Goal: Navigation & Orientation: Find specific page/section

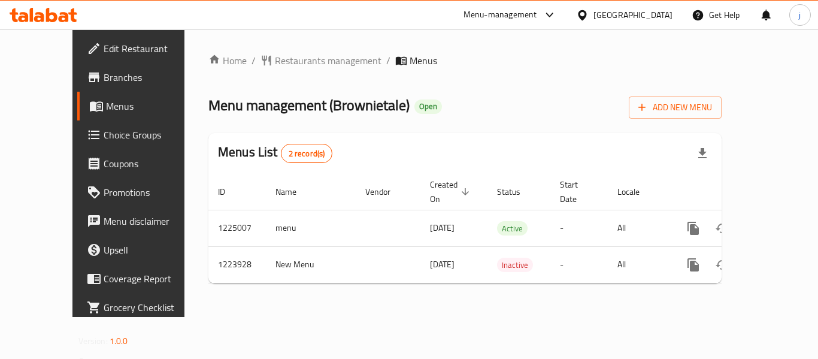
click at [588, 13] on icon at bounding box center [582, 15] width 13 height 13
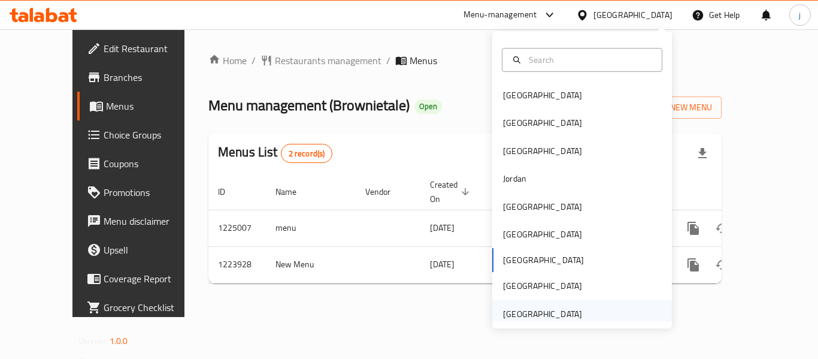
click at [536, 318] on div "[GEOGRAPHIC_DATA]" at bounding box center [542, 313] width 79 height 13
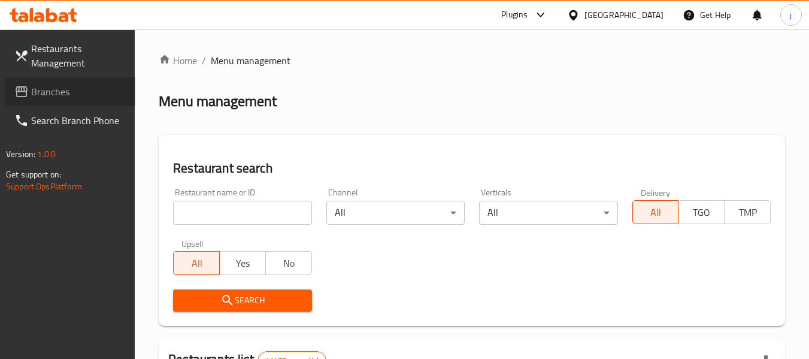
click at [25, 86] on icon at bounding box center [21, 91] width 14 height 14
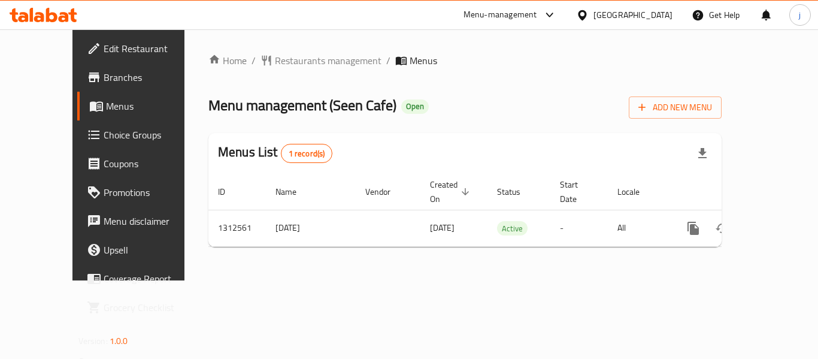
click at [605, 21] on div "[GEOGRAPHIC_DATA]" at bounding box center [632, 14] width 79 height 13
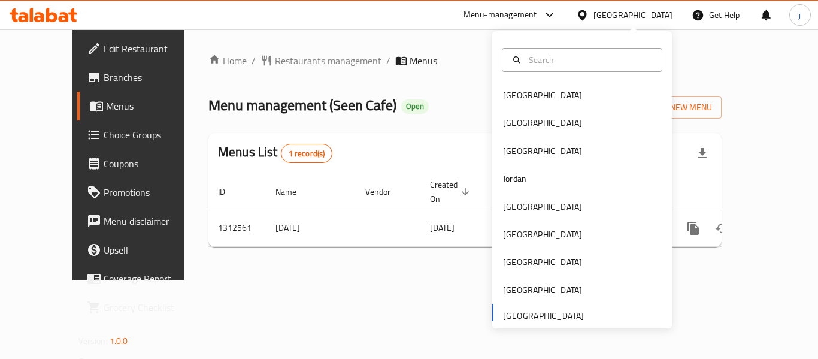
click at [517, 317] on div "Bahrain Egypt Iraq Jordan Kuwait Oman Qatar Saudi Arabia United Arab Emirates" at bounding box center [582, 204] width 180 height 246
click at [550, 311] on div "Bahrain Egypt Iraq Jordan Kuwait Oman Qatar Saudi Arabia United Arab Emirates" at bounding box center [582, 204] width 180 height 246
click at [275, 53] on span "Restaurants management" at bounding box center [328, 60] width 107 height 14
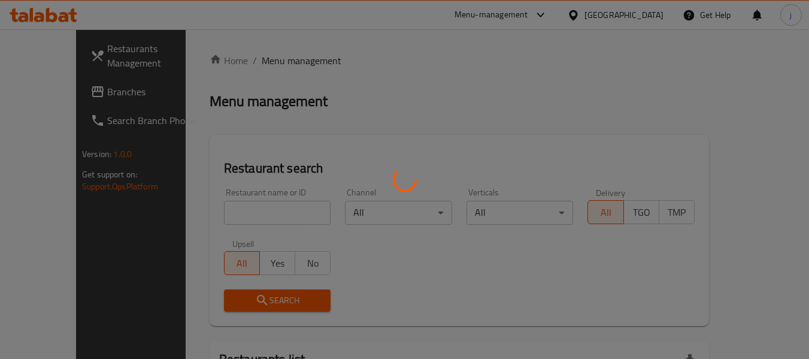
click at [77, 93] on div at bounding box center [404, 179] width 809 height 359
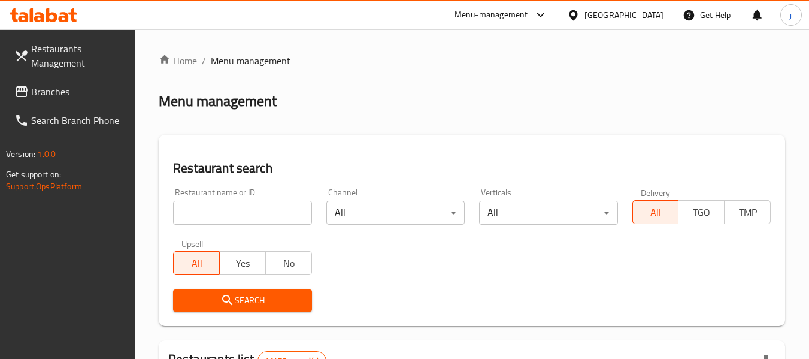
click at [77, 93] on span "Branches" at bounding box center [78, 91] width 95 height 14
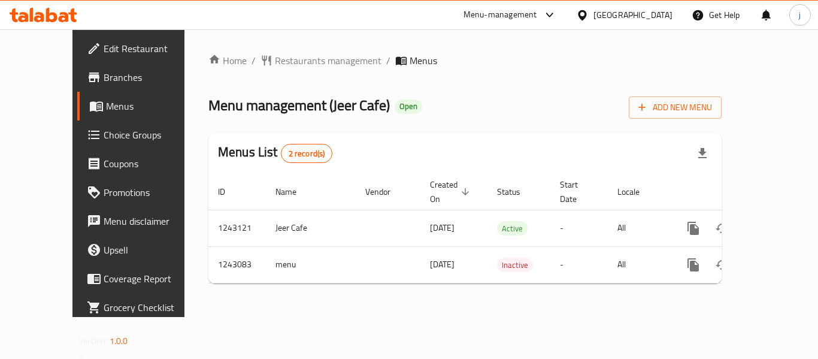
click at [591, 11] on div at bounding box center [584, 14] width 17 height 13
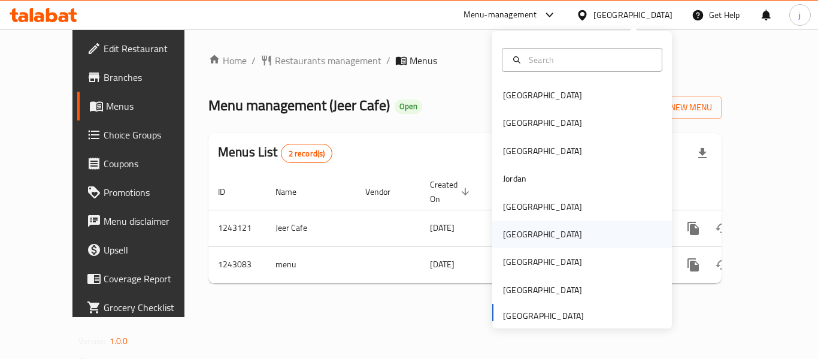
click at [509, 228] on div "Oman" at bounding box center [542, 233] width 79 height 13
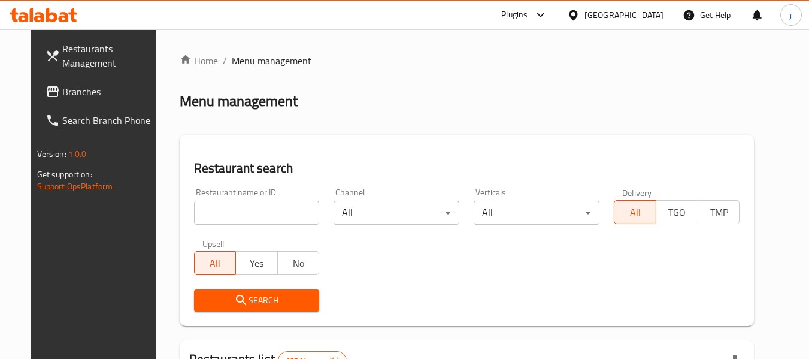
click at [62, 92] on span "Branches" at bounding box center [109, 91] width 95 height 14
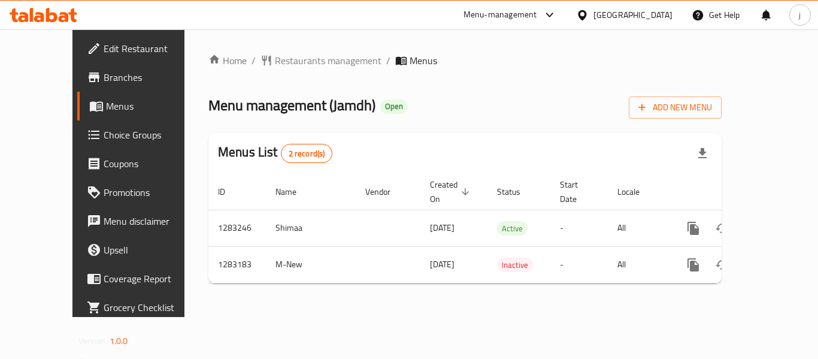
click at [305, 48] on div "Home / Restaurants management / Menus Menu management ( Jamdh ) Open Add New Me…" at bounding box center [464, 172] width 561 height 287
click at [291, 59] on span "Restaurants management" at bounding box center [328, 60] width 107 height 14
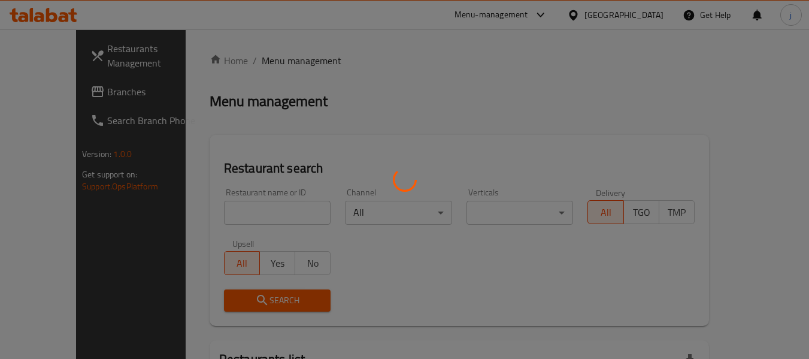
click at [63, 92] on div at bounding box center [404, 179] width 809 height 359
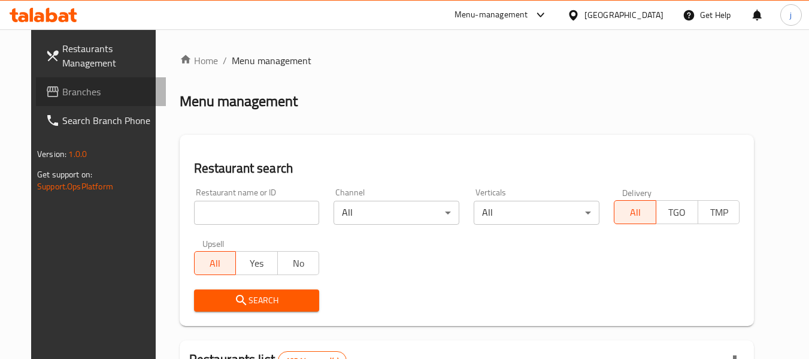
click at [63, 92] on span "Branches" at bounding box center [109, 91] width 95 height 14
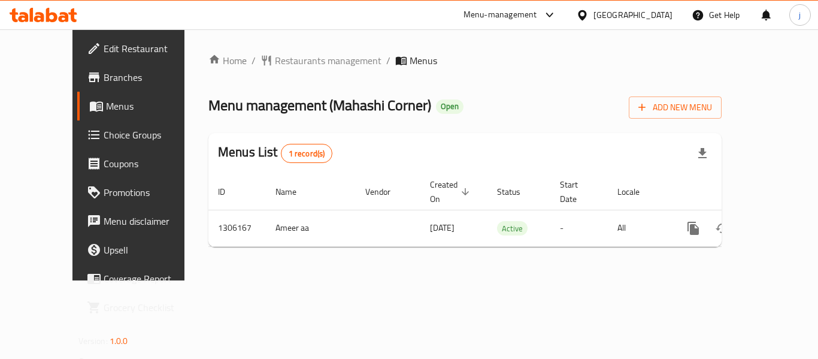
click at [104, 142] on span "Choice Groups" at bounding box center [152, 135] width 96 height 14
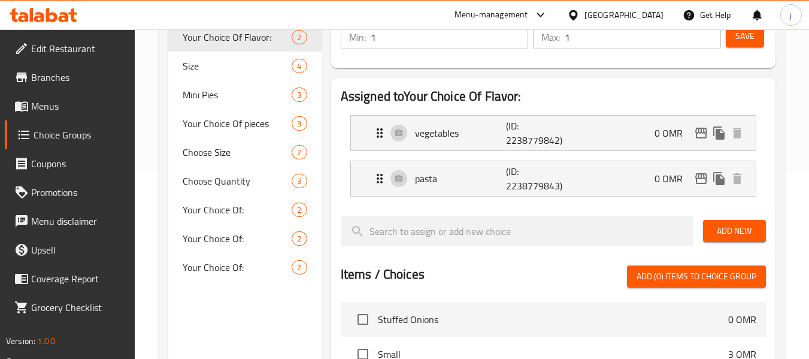
scroll to position [180, 0]
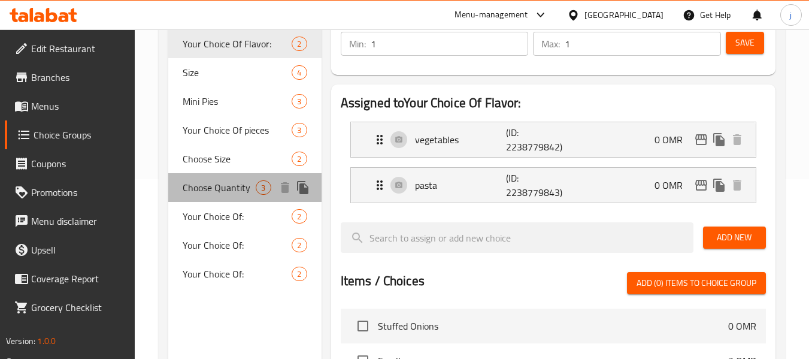
click at [204, 198] on div "Choose Quantity 3" at bounding box center [244, 187] width 153 height 29
type input "Choose Quantity"
type input "اختر الكمية"
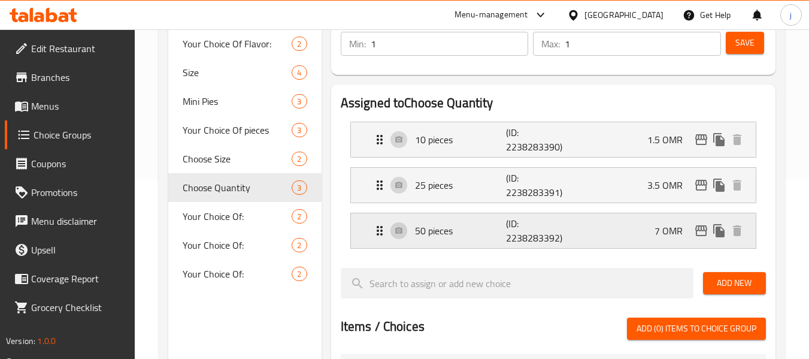
scroll to position [120, 0]
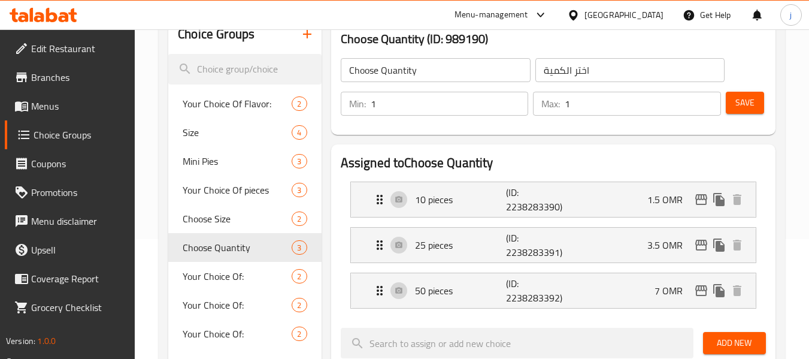
click at [644, 16] on div "Oman" at bounding box center [623, 14] width 79 height 13
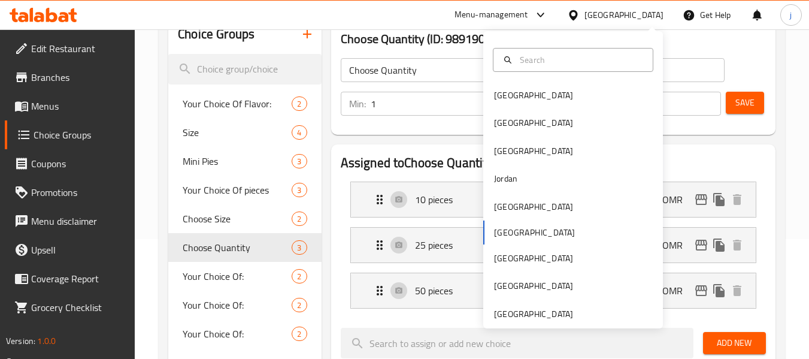
click at [535, 326] on div "Bahrain Egypt Iraq Jordan Kuwait Oman Qatar Saudi Arabia United Arab Emirates" at bounding box center [573, 179] width 180 height 297
click at [533, 314] on div "[GEOGRAPHIC_DATA]" at bounding box center [533, 313] width 79 height 13
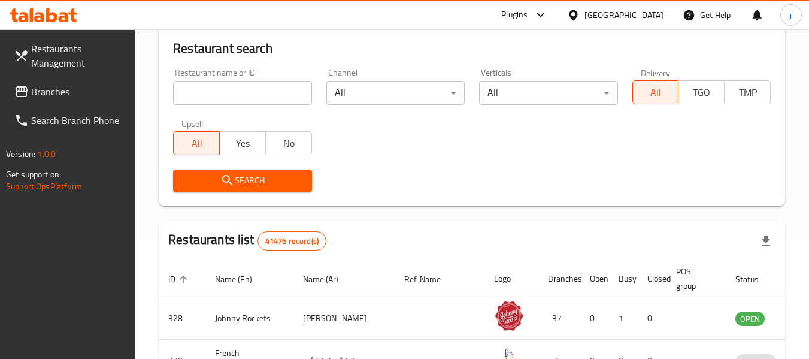
click at [60, 94] on span "Branches" at bounding box center [78, 91] width 95 height 14
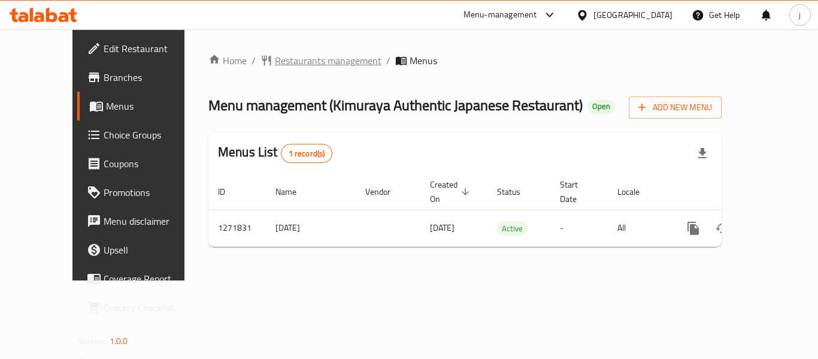
click at [275, 67] on span "Restaurants management" at bounding box center [328, 60] width 107 height 14
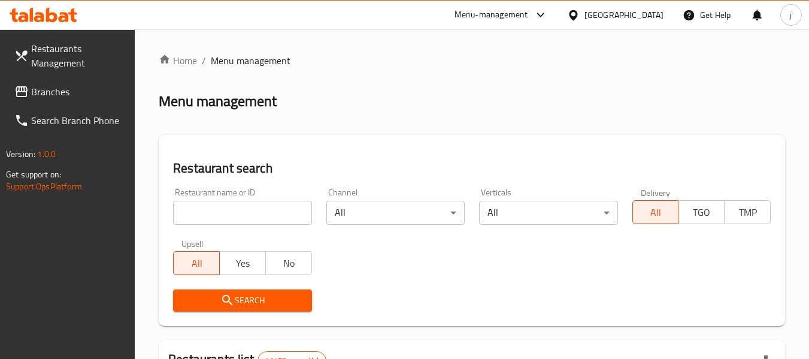
click at [68, 91] on span "Branches" at bounding box center [78, 91] width 95 height 14
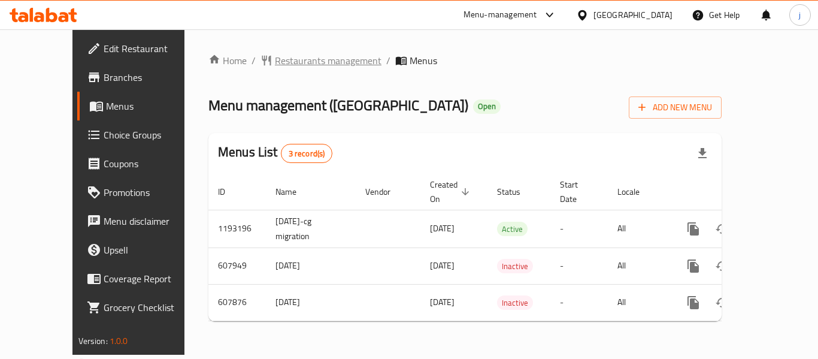
click at [275, 64] on span "Restaurants management" at bounding box center [328, 60] width 107 height 14
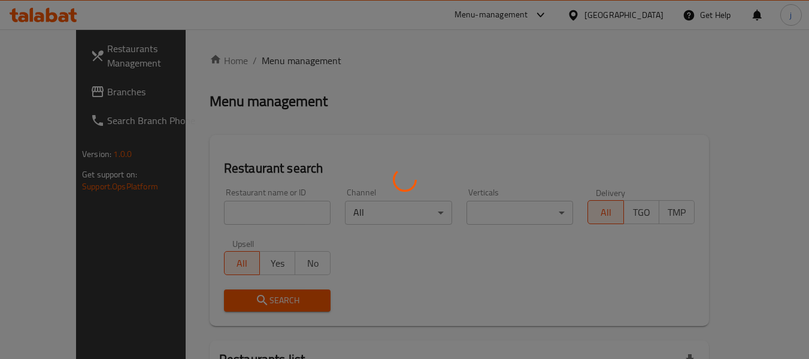
click at [41, 99] on div at bounding box center [404, 179] width 809 height 359
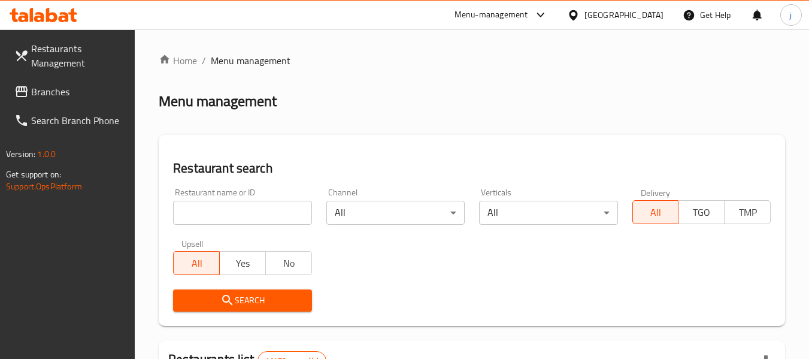
click at [41, 99] on span "Branches" at bounding box center [78, 91] width 95 height 14
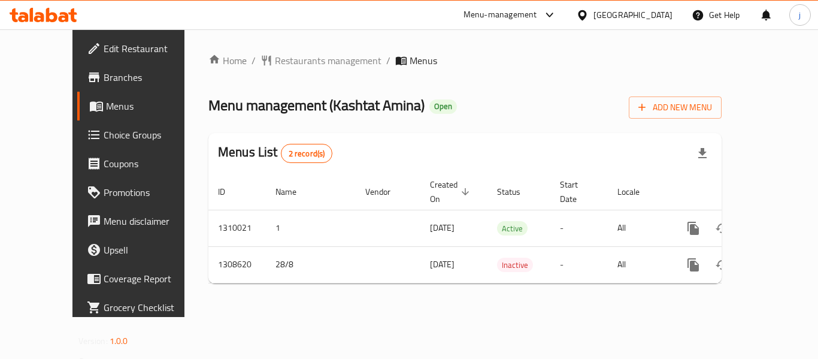
click at [601, 19] on div "[GEOGRAPHIC_DATA]" at bounding box center [632, 14] width 79 height 13
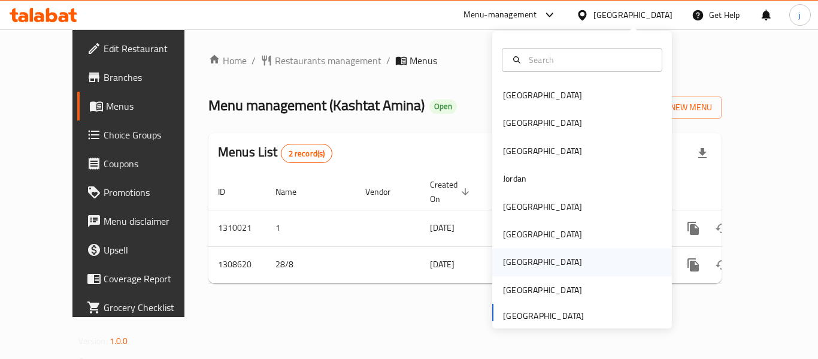
click at [503, 262] on div "[GEOGRAPHIC_DATA]" at bounding box center [542, 261] width 79 height 13
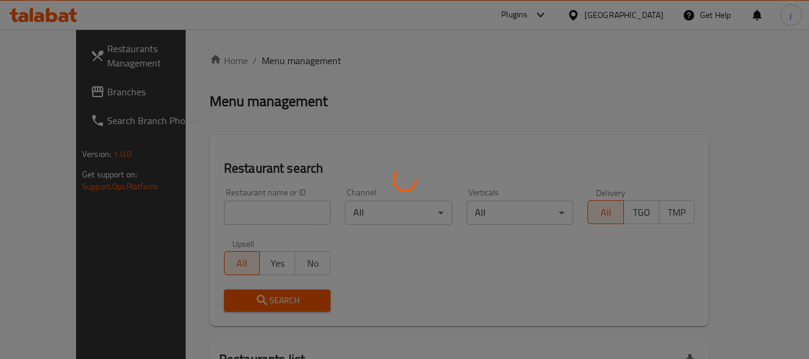
click at [66, 87] on div at bounding box center [404, 179] width 809 height 359
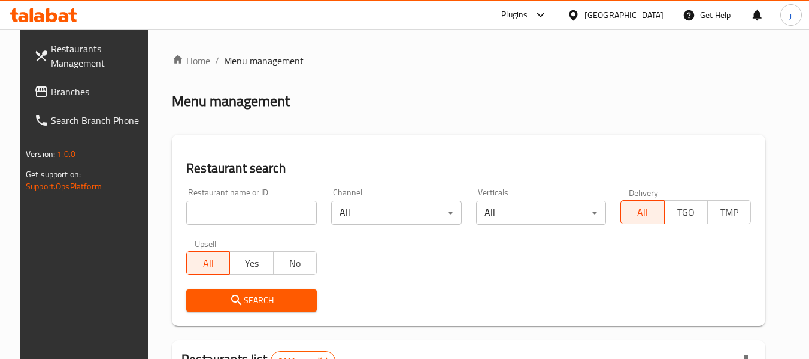
click at [66, 87] on span "Branches" at bounding box center [98, 91] width 95 height 14
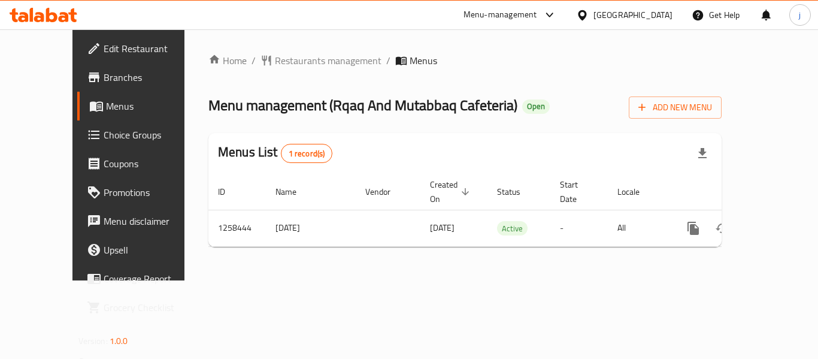
click at [586, 16] on icon at bounding box center [582, 15] width 8 height 10
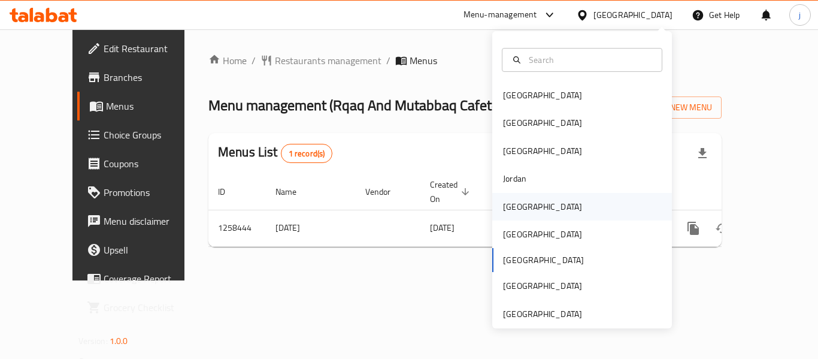
click at [514, 219] on div "[GEOGRAPHIC_DATA]" at bounding box center [542, 207] width 98 height 28
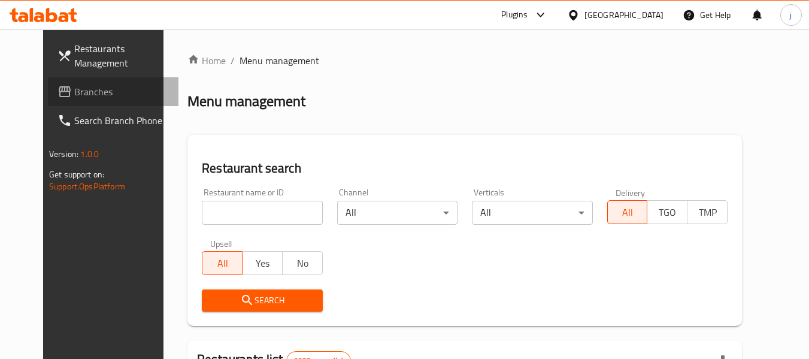
click at [105, 87] on span "Branches" at bounding box center [121, 91] width 95 height 14
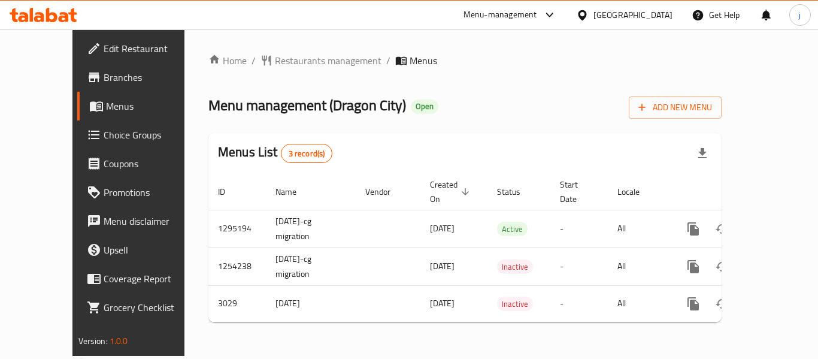
click at [104, 50] on span "Edit Restaurant" at bounding box center [152, 48] width 96 height 14
click at [104, 311] on span "Grocery Checklist" at bounding box center [152, 307] width 96 height 14
click at [275, 58] on span "Restaurants management" at bounding box center [328, 60] width 107 height 14
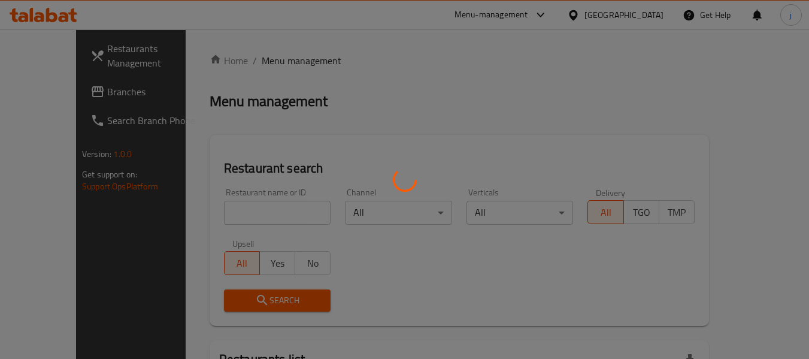
click at [90, 93] on div at bounding box center [404, 179] width 809 height 359
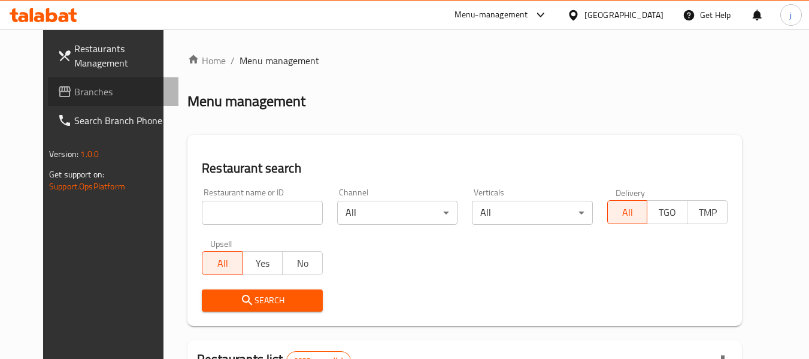
click at [90, 93] on span "Branches" at bounding box center [121, 91] width 95 height 14
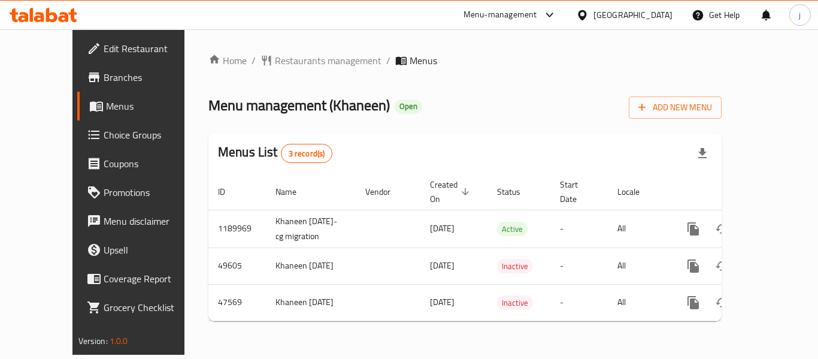
click at [647, 17] on div "[GEOGRAPHIC_DATA]" at bounding box center [632, 14] width 79 height 13
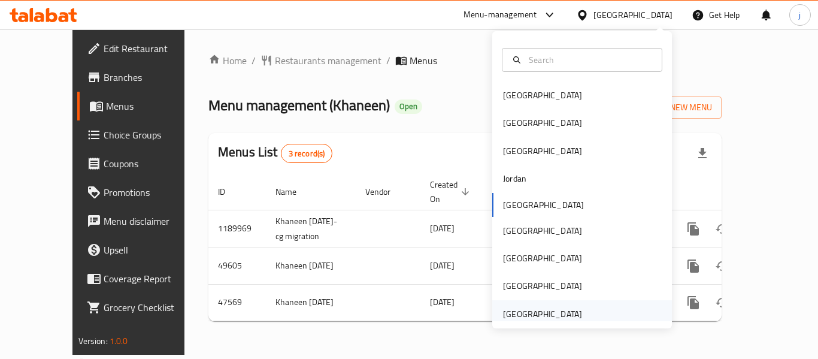
click at [556, 313] on div "[GEOGRAPHIC_DATA]" at bounding box center [542, 313] width 79 height 13
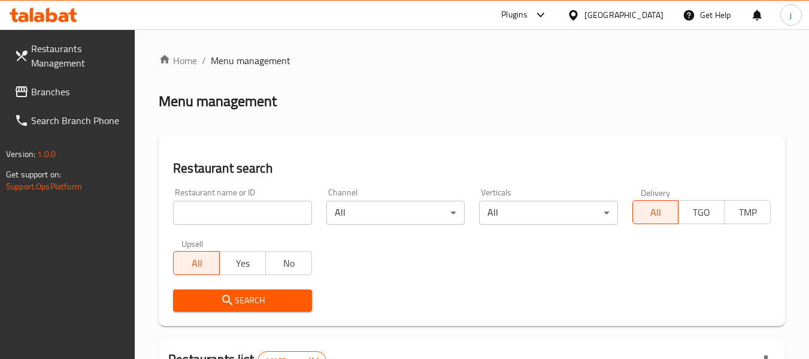
click at [69, 93] on span "Branches" at bounding box center [78, 91] width 95 height 14
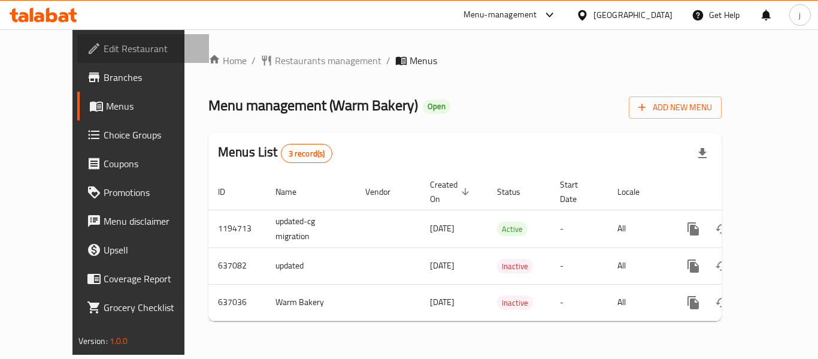
click at [104, 50] on span "Edit Restaurant" at bounding box center [152, 48] width 96 height 14
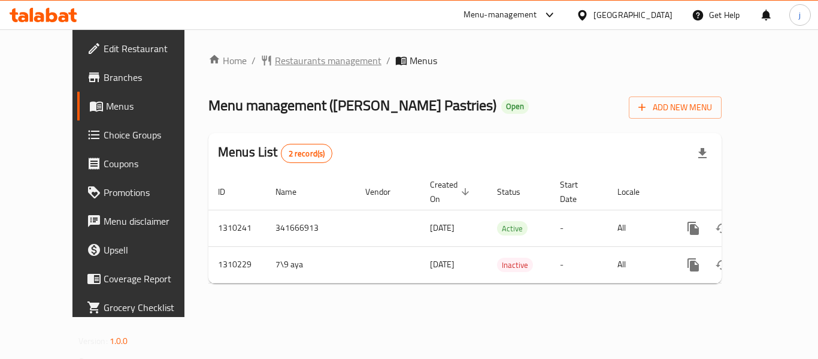
click at [275, 59] on span "Restaurants management" at bounding box center [328, 60] width 107 height 14
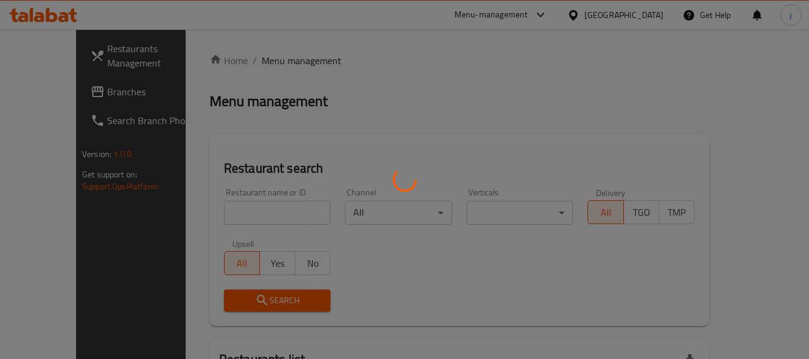
click at [71, 95] on div at bounding box center [404, 179] width 809 height 359
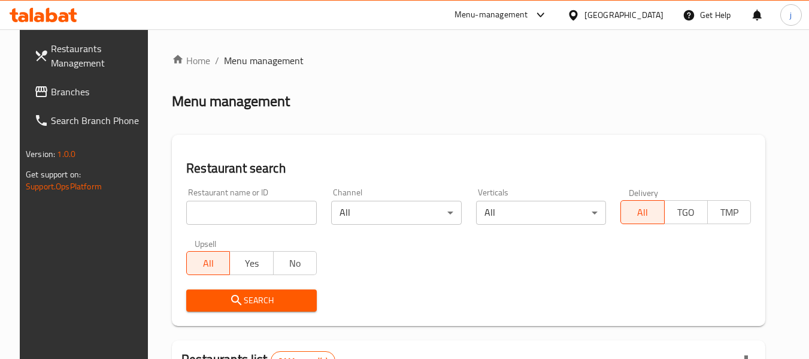
click at [71, 95] on span "Branches" at bounding box center [98, 91] width 95 height 14
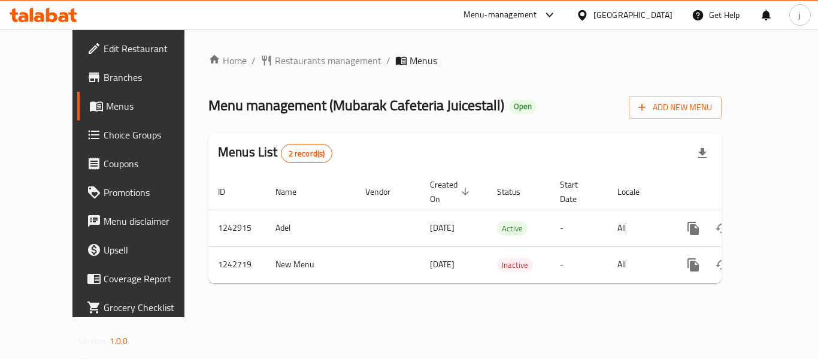
click at [593, 21] on div at bounding box center [584, 14] width 17 height 13
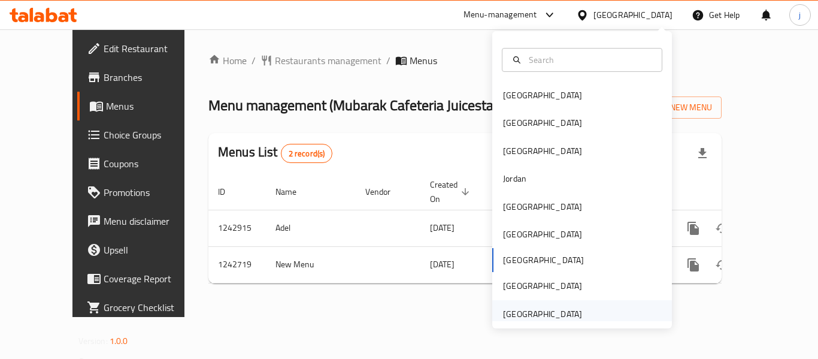
click at [557, 310] on div "[GEOGRAPHIC_DATA]" at bounding box center [542, 313] width 79 height 13
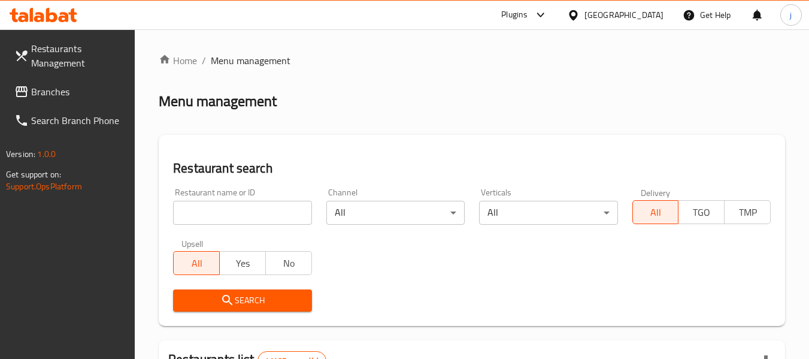
click at [110, 94] on span "Branches" at bounding box center [78, 91] width 95 height 14
